Goal: Transaction & Acquisition: Purchase product/service

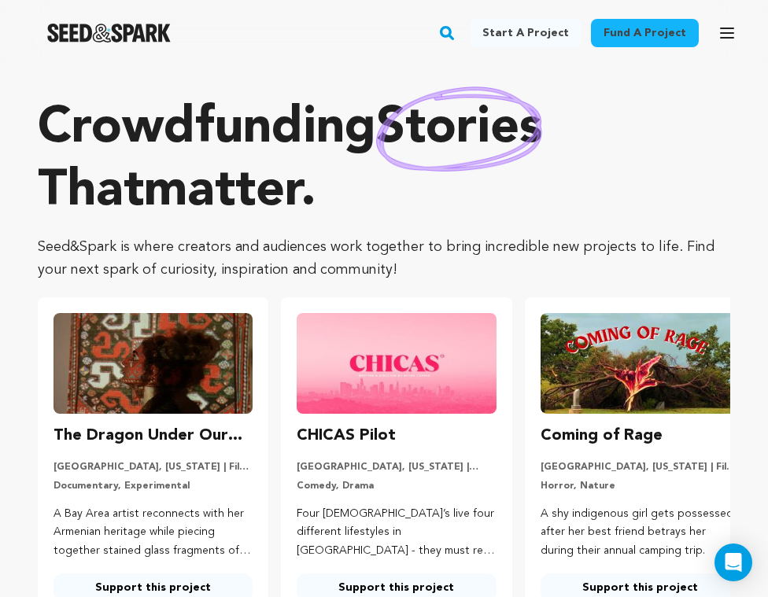
click at [649, 424] on h3 "Coming of Rage" at bounding box center [601, 435] width 122 height 25
click at [643, 395] on img at bounding box center [639, 363] width 199 height 101
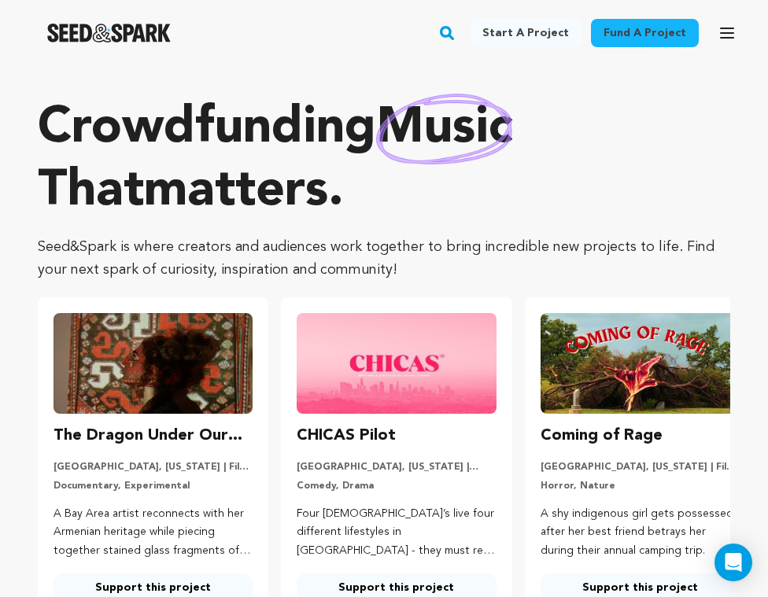
click at [657, 486] on p "Horror, Nature" at bounding box center [639, 486] width 199 height 13
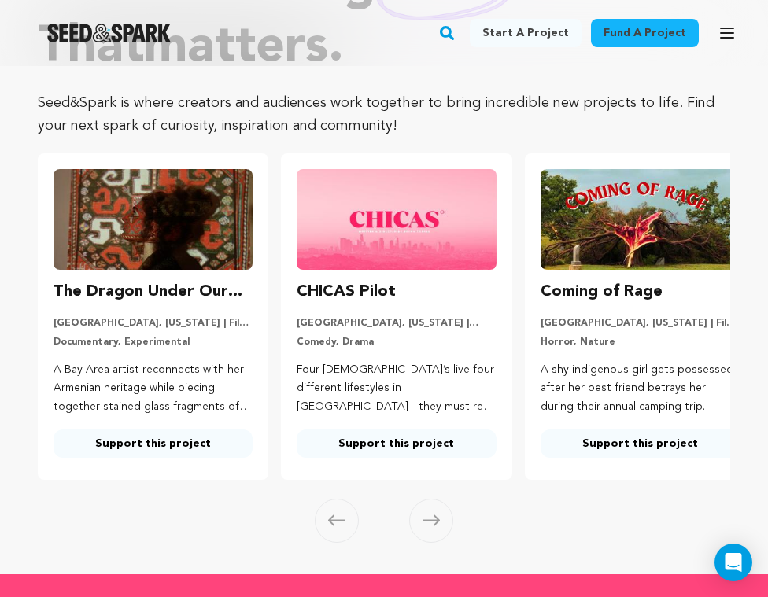
click at [639, 207] on img at bounding box center [639, 219] width 199 height 101
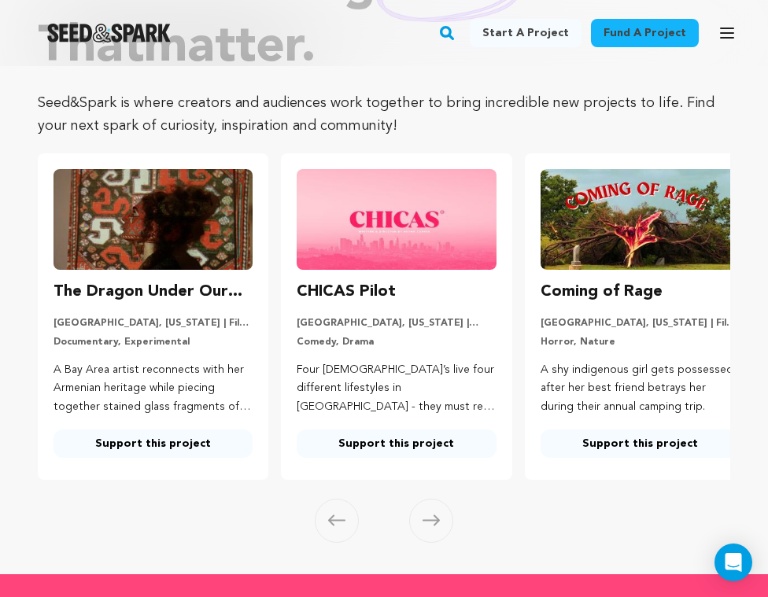
click at [657, 450] on link "Support this project" at bounding box center [639, 443] width 199 height 28
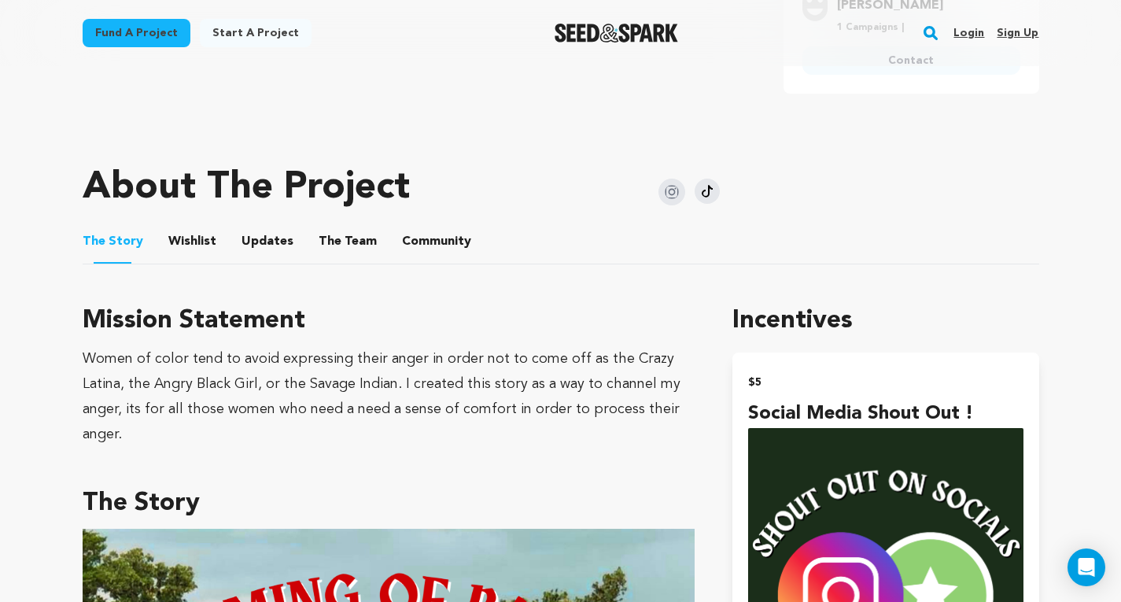
scroll to position [716, 0]
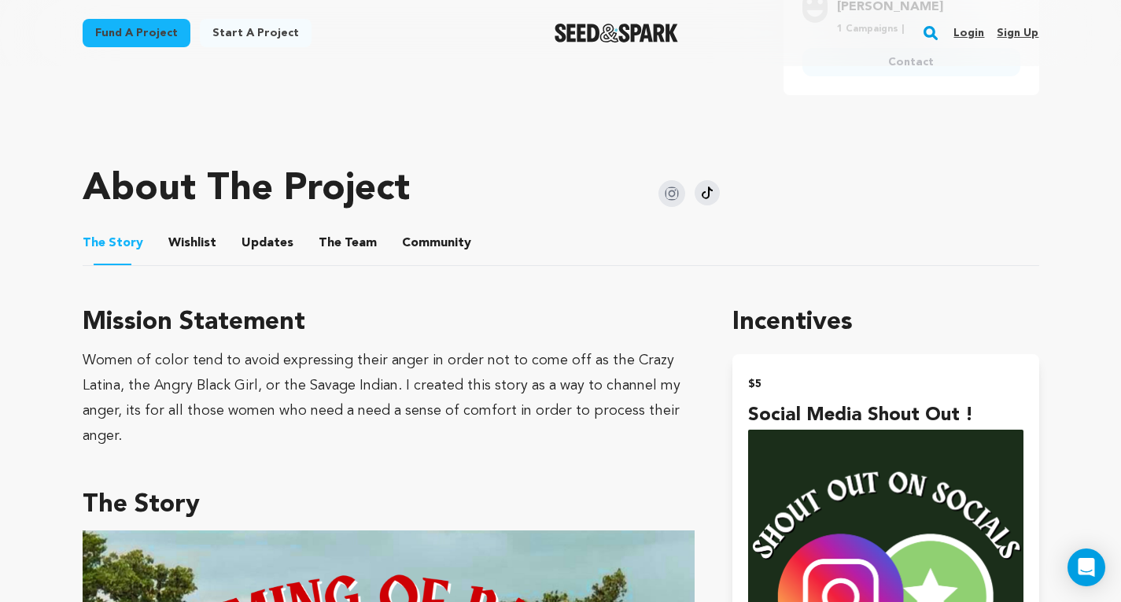
click at [439, 227] on button "Community" at bounding box center [437, 246] width 38 height 38
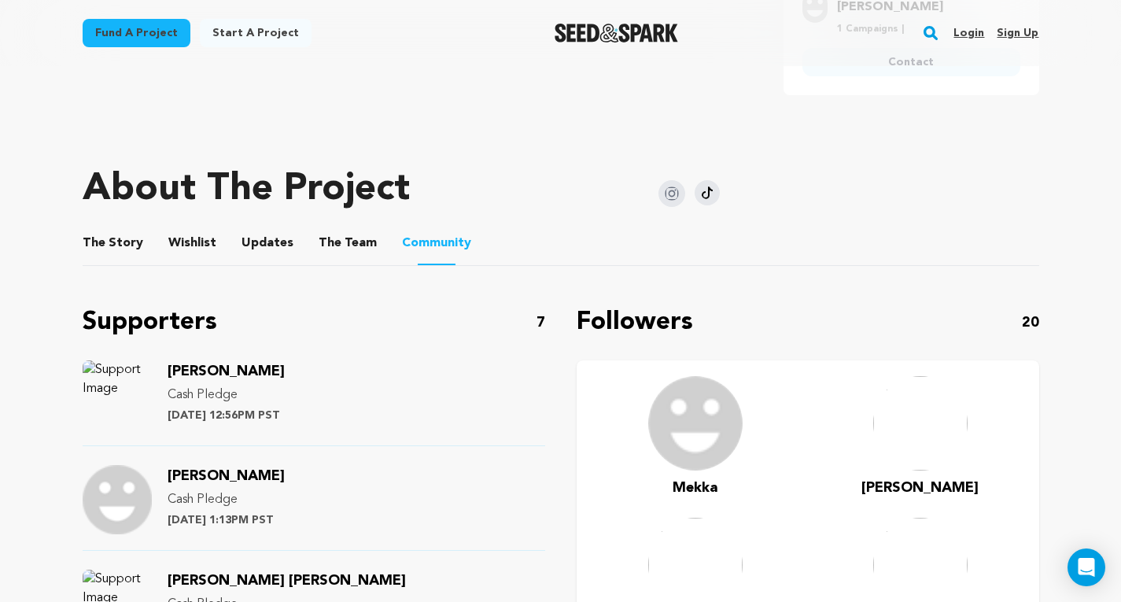
scroll to position [709, 0]
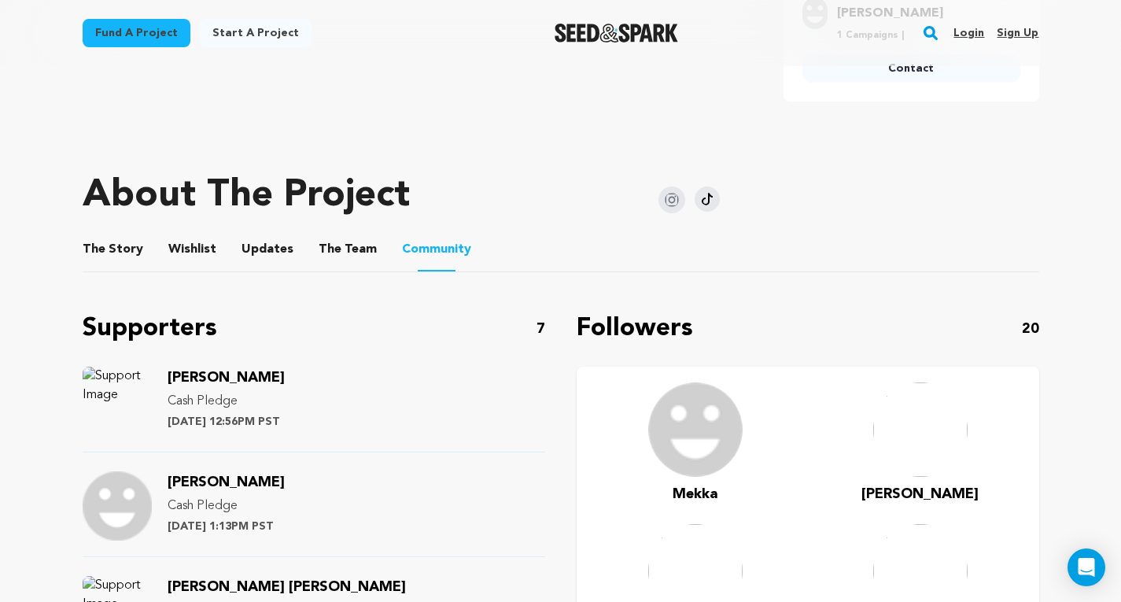
click at [221, 370] on span "[PERSON_NAME]" at bounding box center [226, 377] width 117 height 14
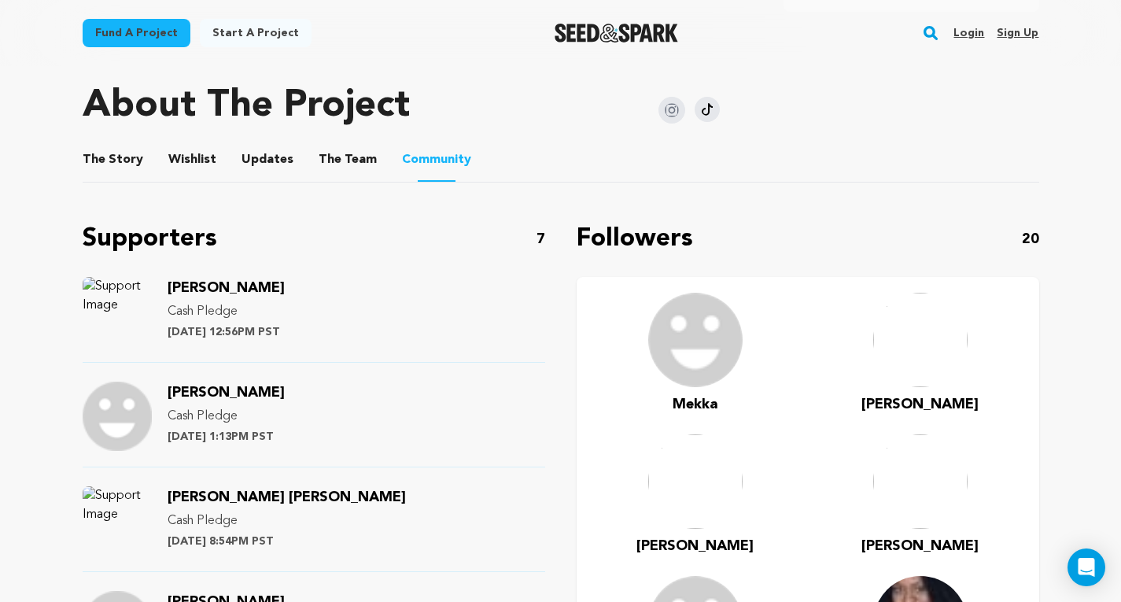
scroll to position [800, 0]
click at [0, 516] on main "Fund a project Start a project Search Login Sign up Start a project" at bounding box center [560, 355] width 1121 height 2310
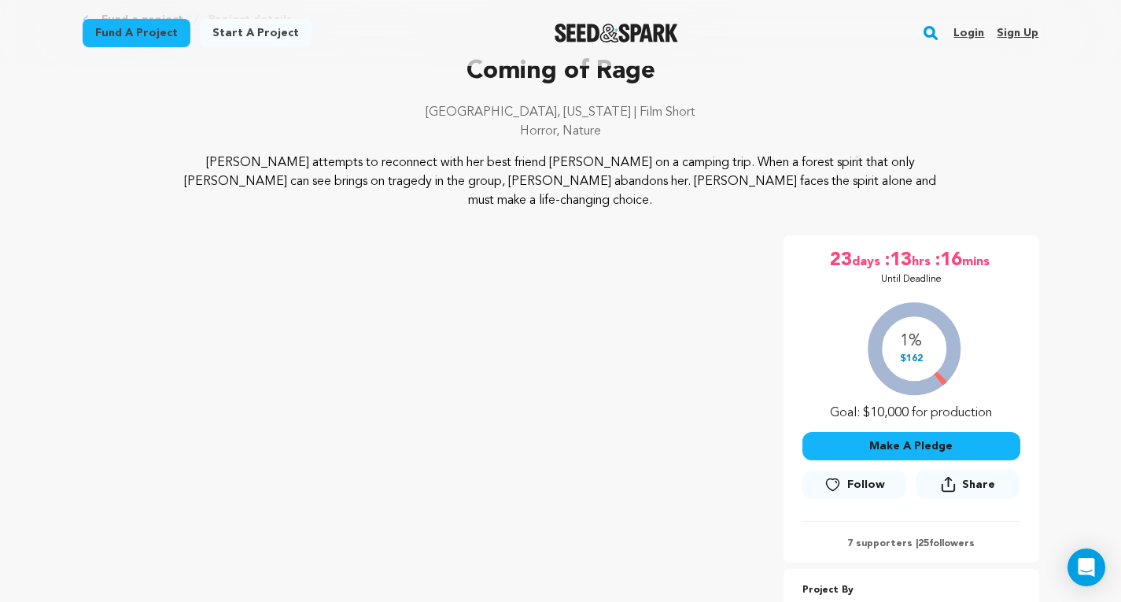
scroll to position [0, 0]
